Goal: Information Seeking & Learning: Learn about a topic

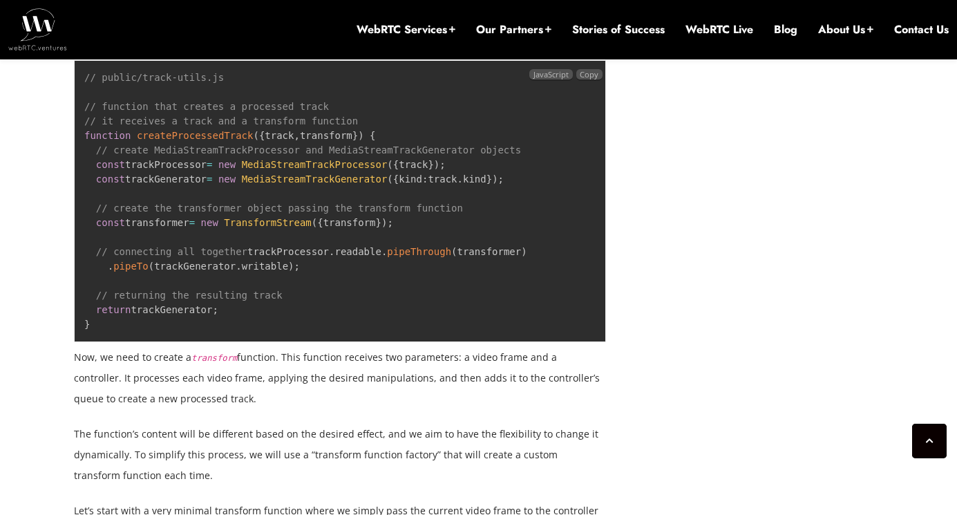
scroll to position [2616, 0]
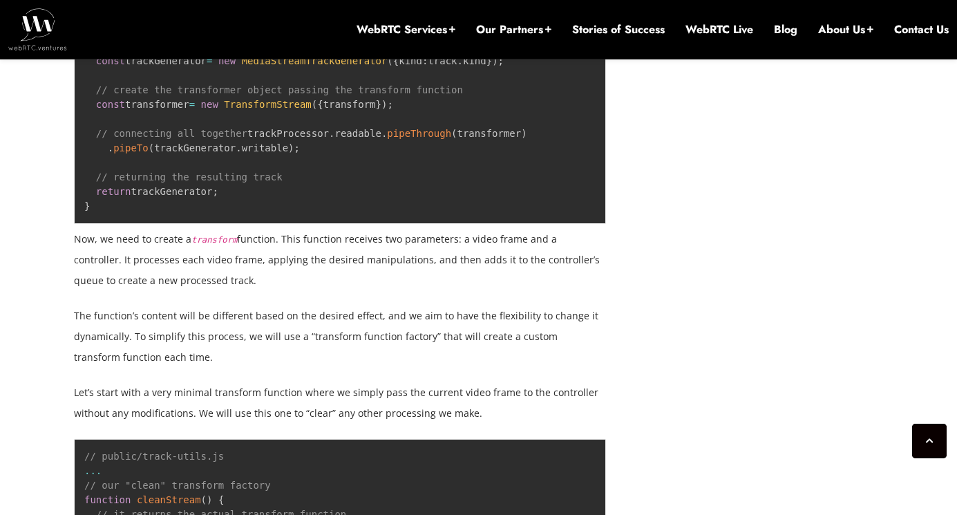
click at [229, 291] on p "Now, we need to create a transform function. This function receives two paramet…" at bounding box center [340, 260] width 532 height 62
drag, startPoint x: 170, startPoint y: 306, endPoint x: 71, endPoint y: 262, distance: 108.3
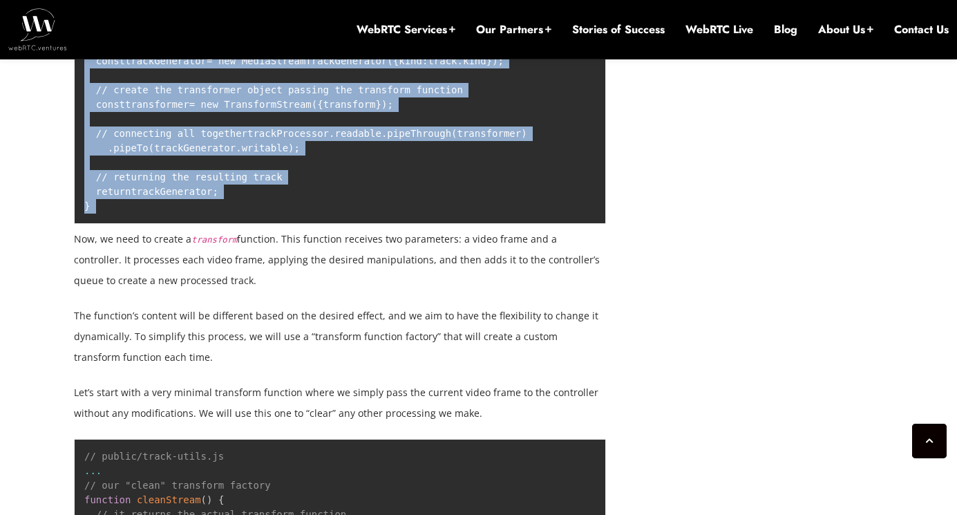
click at [166, 271] on p "Now, we need to create a transform function. This function receives two paramet…" at bounding box center [340, 260] width 532 height 62
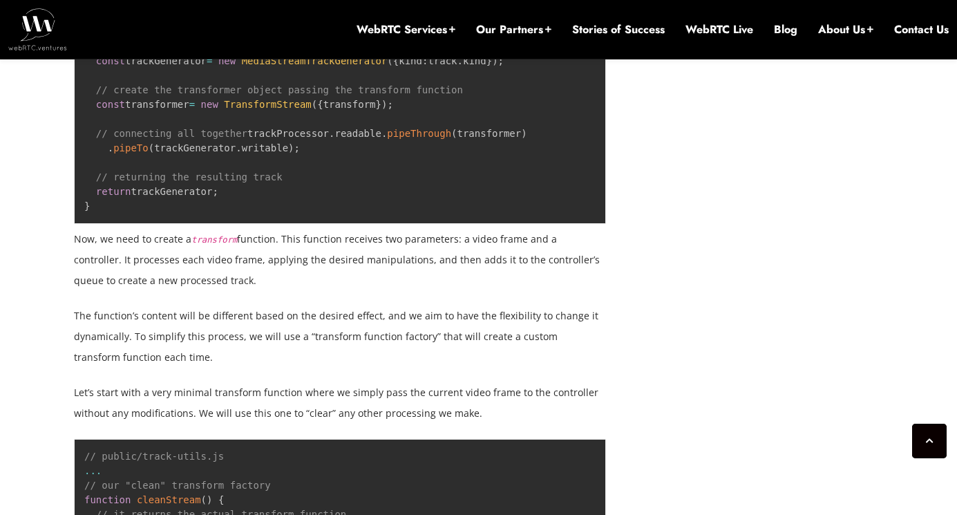
drag, startPoint x: 73, startPoint y: 264, endPoint x: 169, endPoint y: 310, distance: 106.6
click at [169, 291] on p "Now, we need to create a transform function. This function receives two paramet…" at bounding box center [340, 260] width 532 height 62
copy article "Lor 75, 4334 Ipsumd Sitame Consecte Adi el Seddoeius TemPOR Incid Utlabor: Etdo…"
drag, startPoint x: 173, startPoint y: 311, endPoint x: 69, endPoint y: 267, distance: 112.7
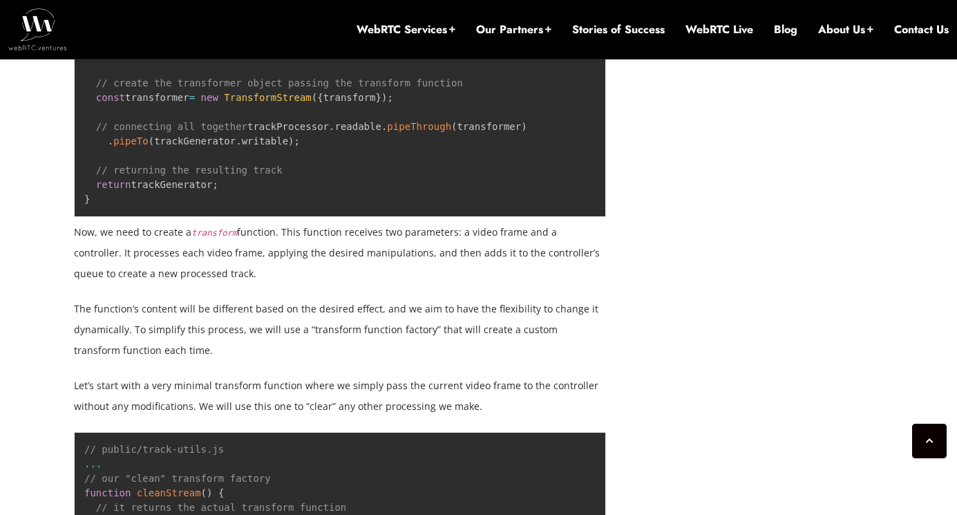
scroll to position [2623, 0]
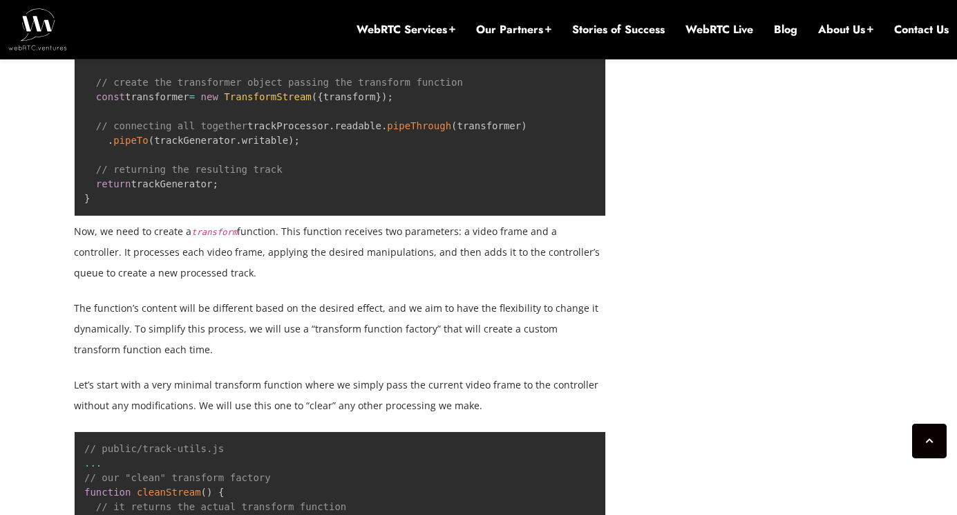
click at [186, 357] on p "The function’s content will be different based on the desired effect, and we ai…" at bounding box center [340, 329] width 532 height 62
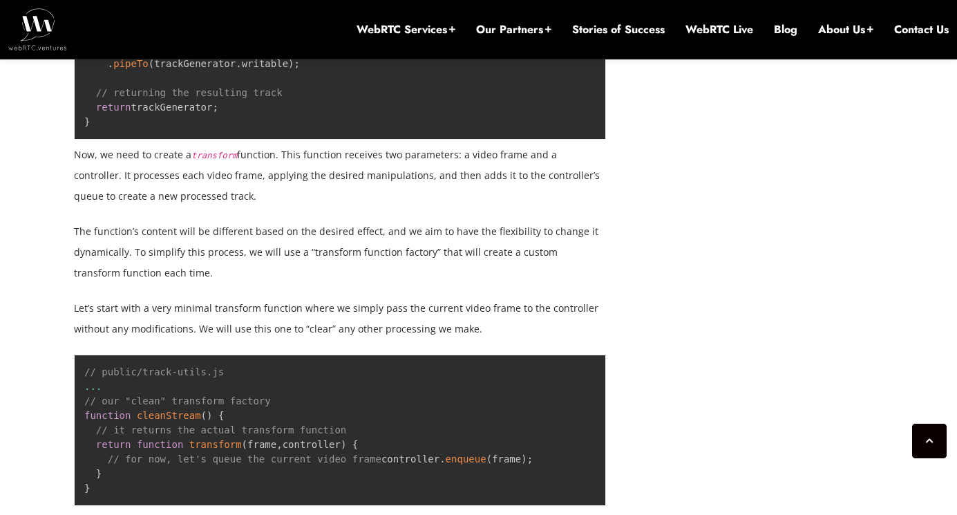
scroll to position [2713, 0]
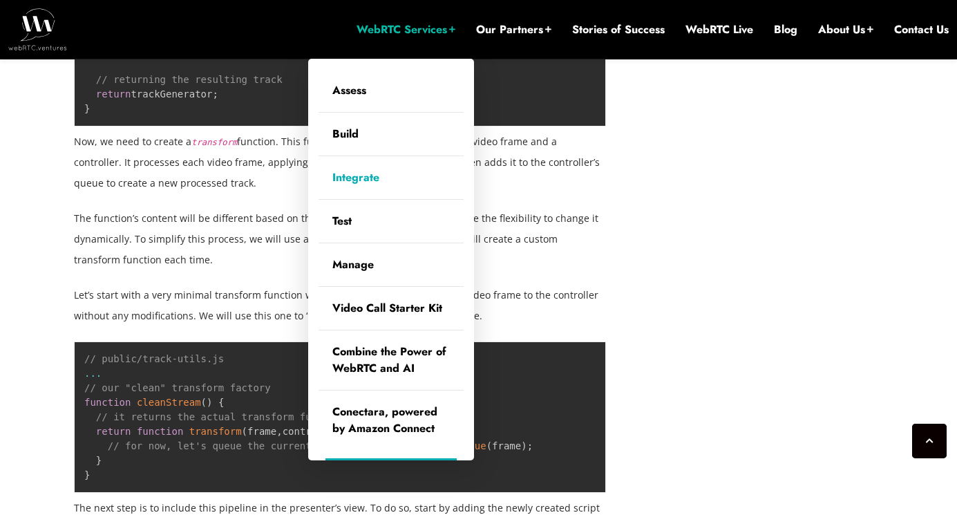
click at [355, 176] on link "Integrate" at bounding box center [391, 177] width 145 height 43
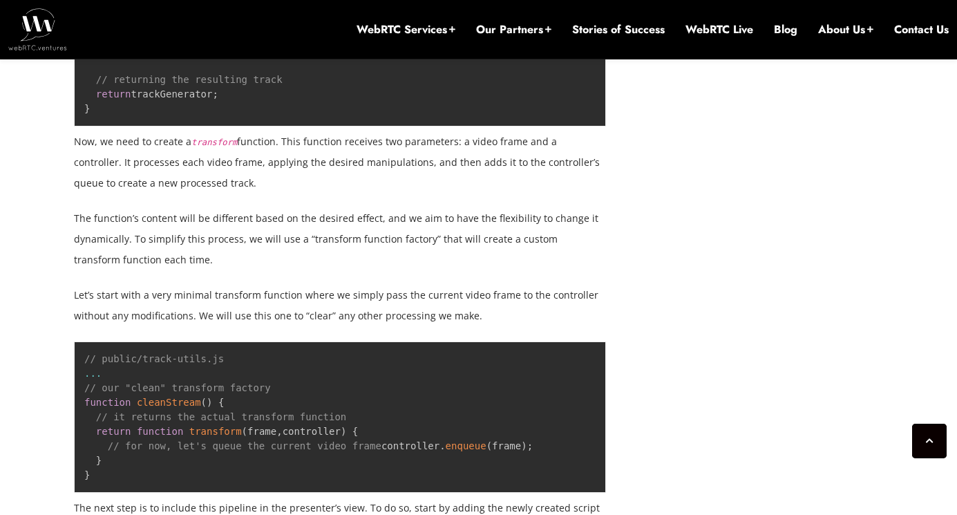
click at [129, 270] on p "The function’s content will be different based on the desired effect, and we ai…" at bounding box center [340, 239] width 532 height 62
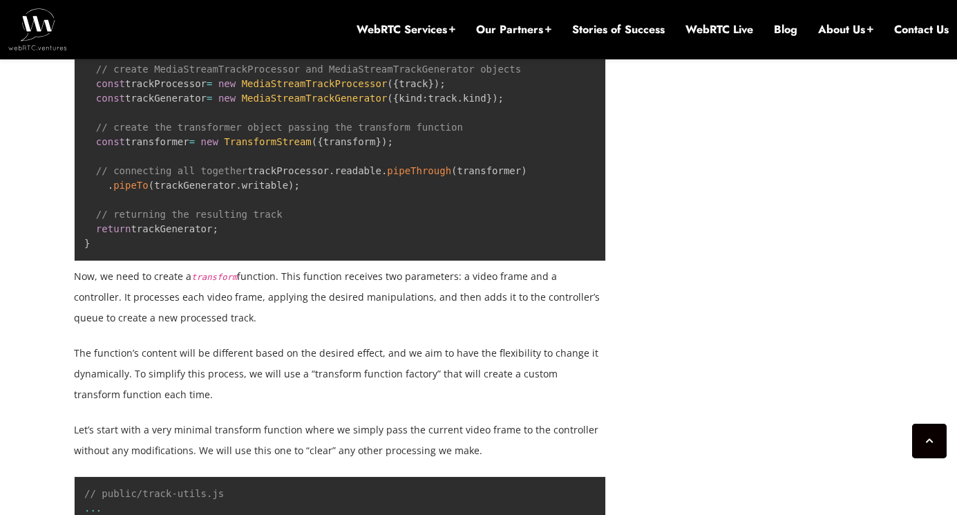
scroll to position [2573, 0]
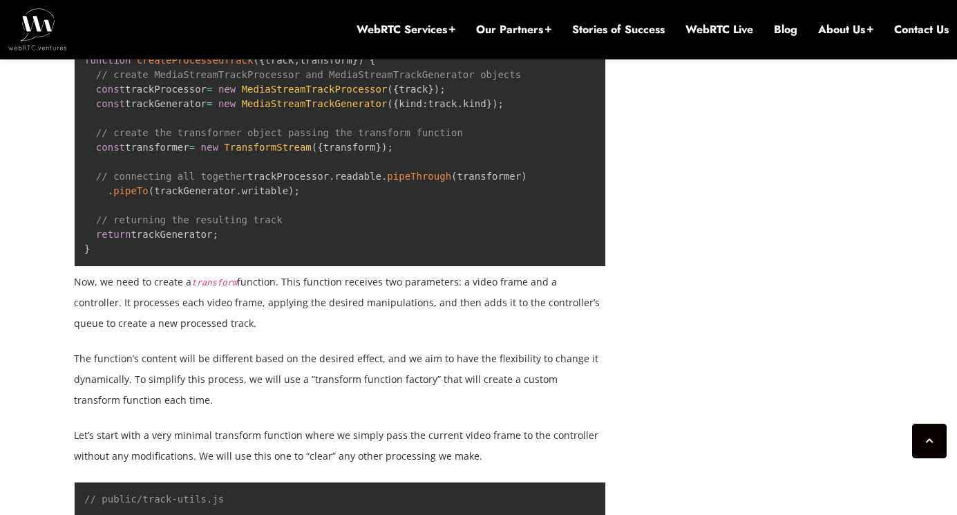
click at [211, 207] on code "// public/track-utils.js // function that creates a processed track // it recei…" at bounding box center [305, 126] width 443 height 258
click at [209, 234] on pre "// public/track-utils.js // function that creates a processed track // it recei…" at bounding box center [340, 126] width 532 height 282
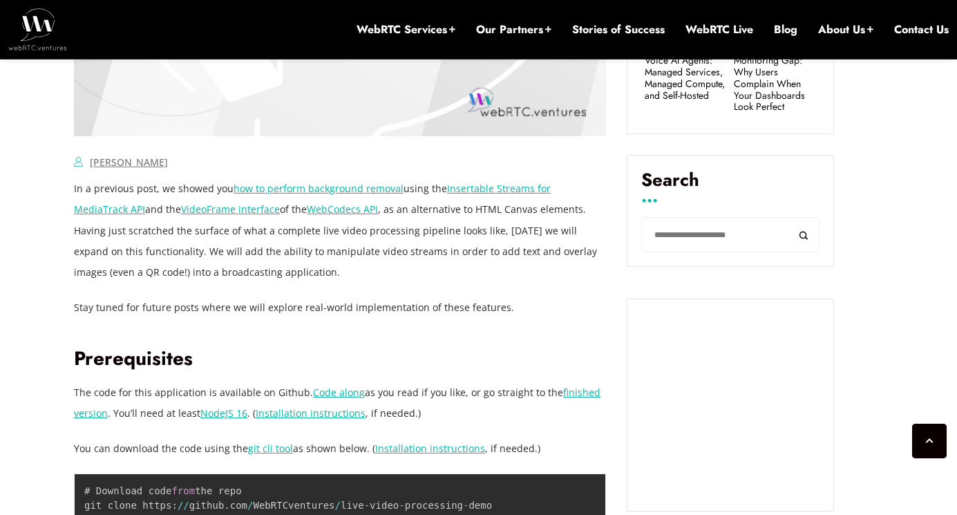
scroll to position [860, 0]
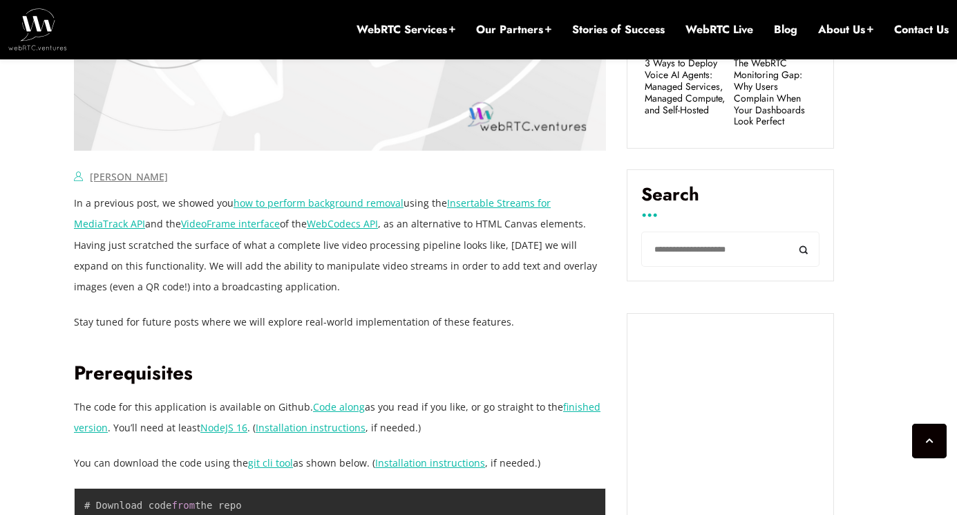
click at [265, 262] on p "In a previous post, we showed you how to perform background removal using the I…" at bounding box center [340, 245] width 532 height 104
drag, startPoint x: 365, startPoint y: 262, endPoint x: 246, endPoint y: 266, distance: 118.9
click at [246, 266] on p "In a previous post, we showed you how to perform background removal using the I…" at bounding box center [340, 245] width 532 height 104
copy p "manipulate video streams"
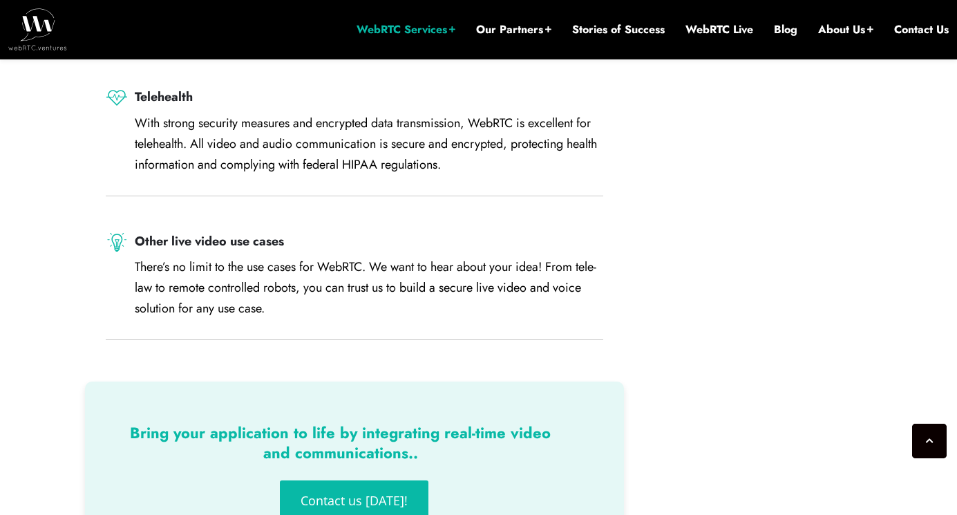
scroll to position [2319, 0]
